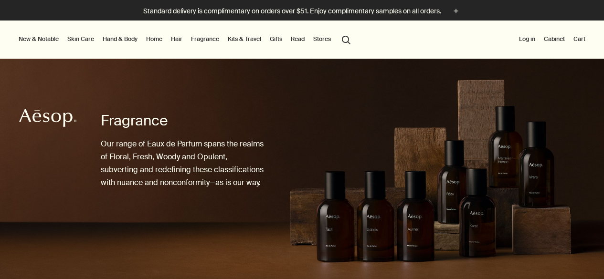
click at [116, 37] on link "Hand & Body" at bounding box center [120, 38] width 39 height 11
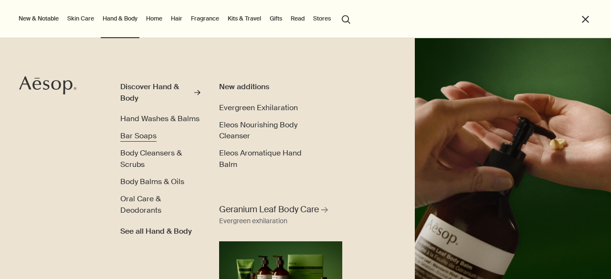
click at [147, 138] on span "Bar Soaps" at bounding box center [138, 136] width 36 height 10
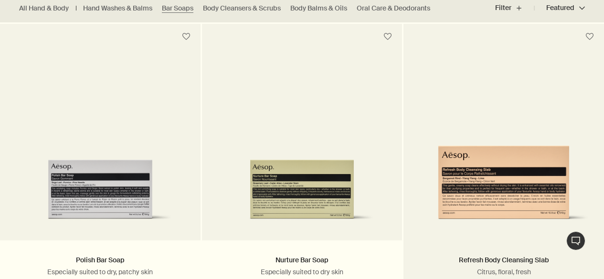
scroll to position [334, 0]
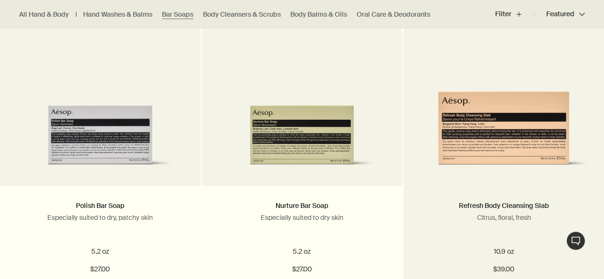
click at [506, 80] on picture at bounding box center [504, 83] width 172 height 177
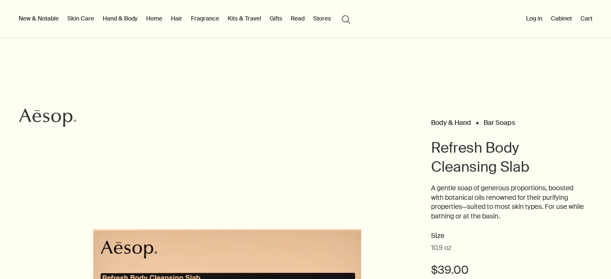
scroll to position [48, 0]
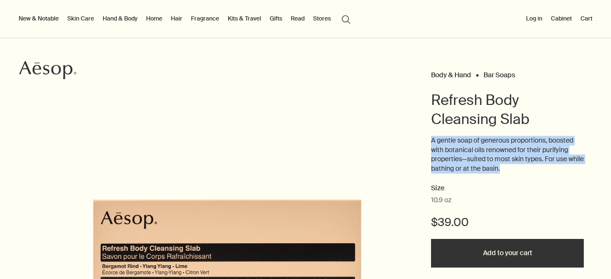
drag, startPoint x: 427, startPoint y: 141, endPoint x: 514, endPoint y: 170, distance: 91.2
click at [514, 170] on p "A gentle soap of generous proportions, boosted with botanical oils renowned for…" at bounding box center [507, 154] width 153 height 37
drag, startPoint x: 478, startPoint y: 145, endPoint x: 537, endPoint y: 142, distance: 58.8
click at [537, 142] on p "A gentle soap of generous proportions, boosted with botanical oils renowned for…" at bounding box center [507, 154] width 153 height 37
copy p "A gentle soap of generous proportions, boosted with botanical oils renowned for…"
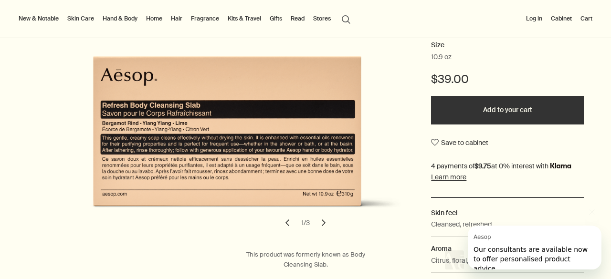
scroll to position [0, 0]
